Goal: Task Accomplishment & Management: Manage account settings

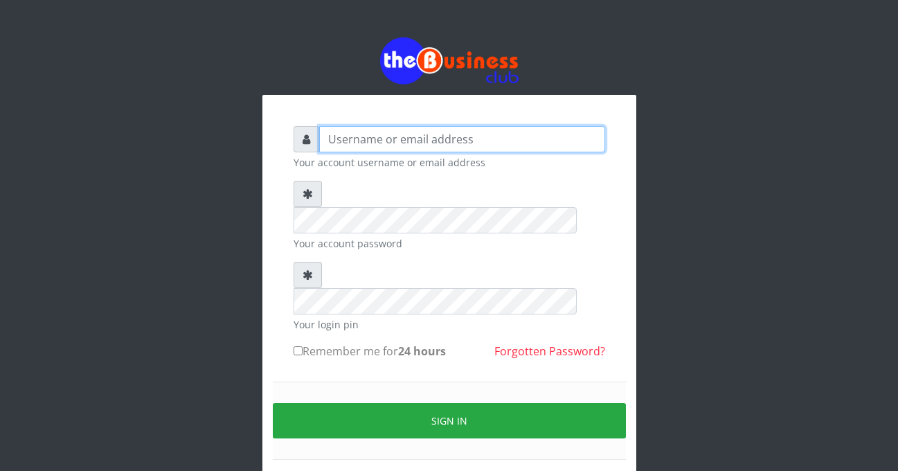
type input "[EMAIL_ADDRESS][DOMAIN_NAME]"
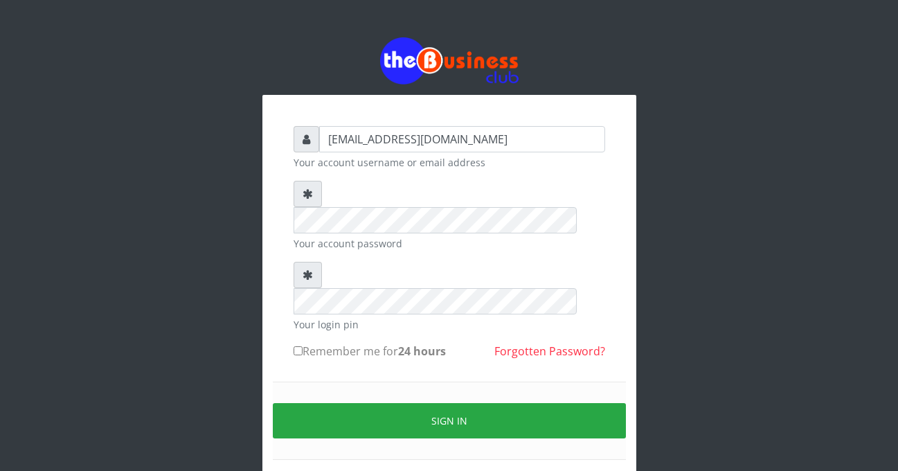
click at [301, 346] on input "Remember me for 24 hours" at bounding box center [298, 350] width 9 height 9
checkbox input "true"
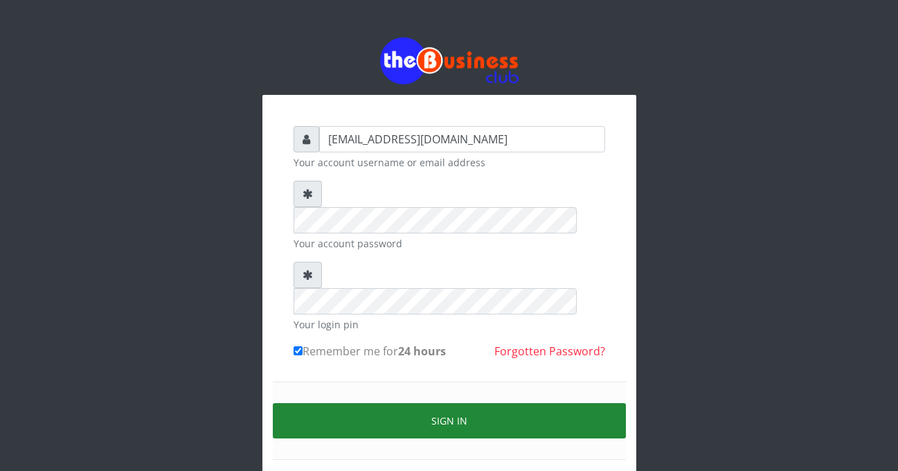
click at [368, 403] on button "Sign in" at bounding box center [449, 420] width 353 height 35
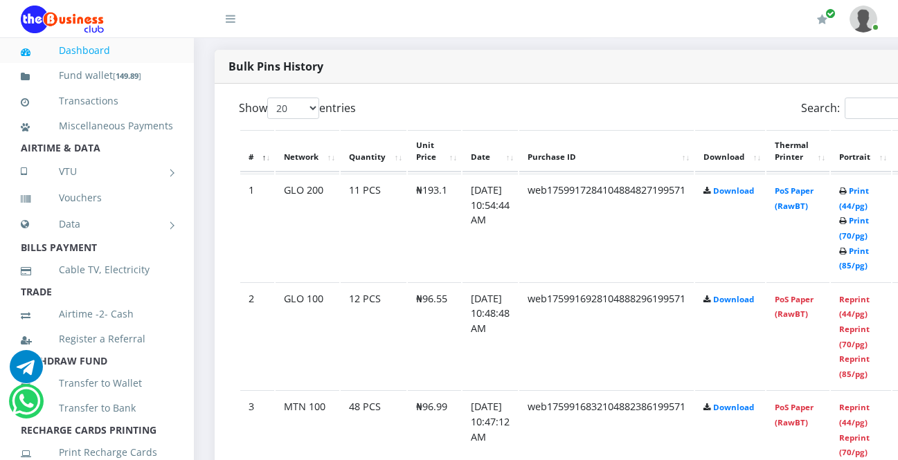
scroll to position [702, 0]
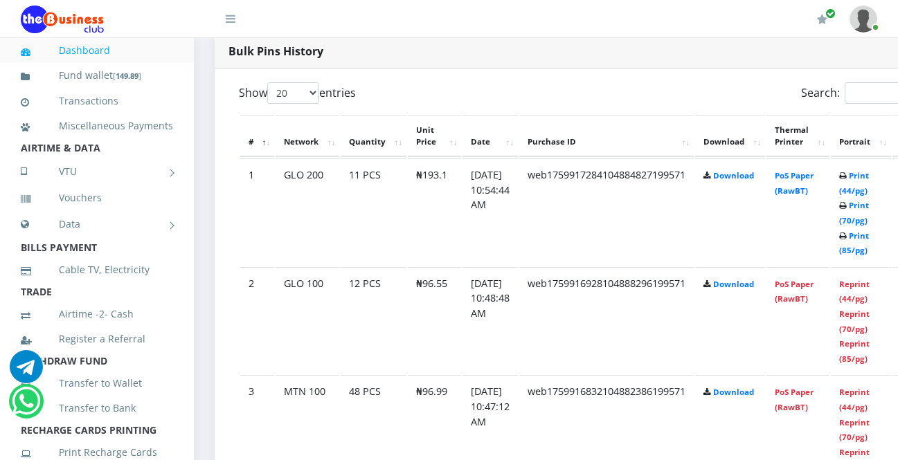
click at [813, 66] on div "Bulk Pins History" at bounding box center [603, 52] width 776 height 34
